Goal: Information Seeking & Learning: Learn about a topic

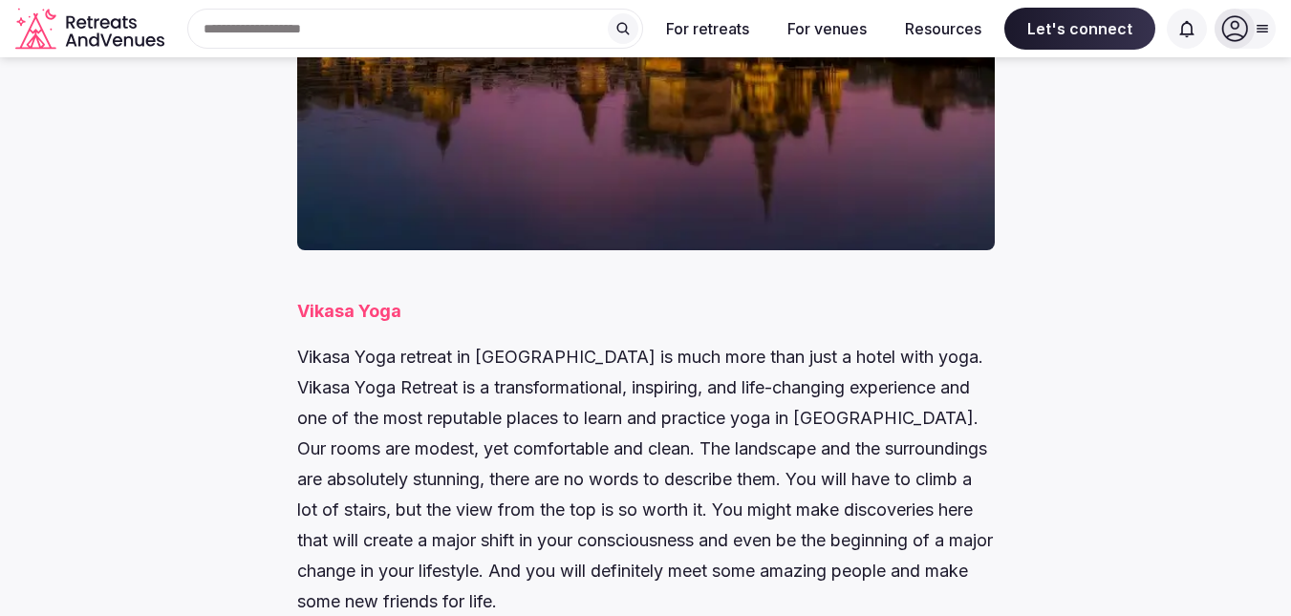
scroll to position [701, 0]
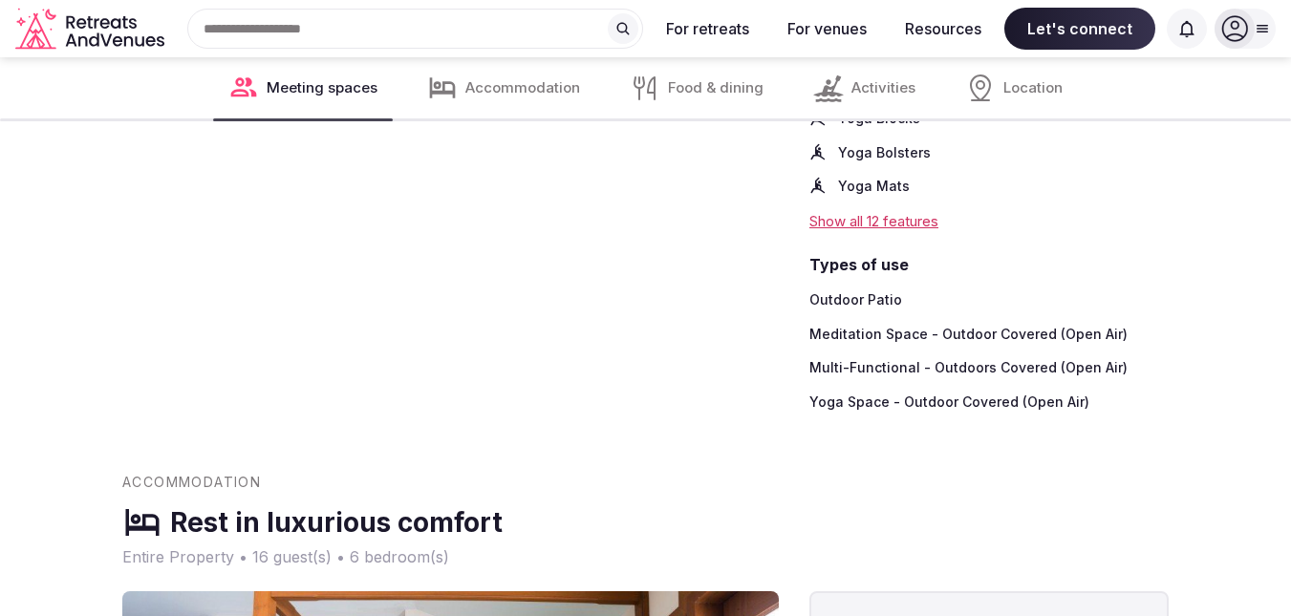
scroll to position [3980, 0]
